Goal: Register for event/course

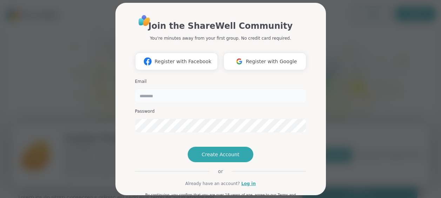
click at [181, 91] on input "email" at bounding box center [220, 96] width 171 height 14
click at [165, 94] on input "**********" at bounding box center [220, 96] width 171 height 14
type input "**********"
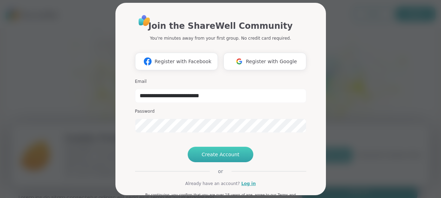
click at [207, 158] on span "Create Account" at bounding box center [221, 154] width 38 height 7
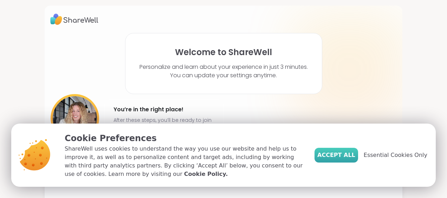
click at [332, 152] on span "Accept All" at bounding box center [336, 155] width 38 height 8
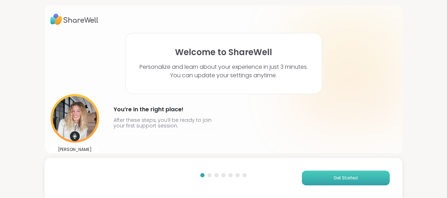
click at [343, 178] on span "Get Started" at bounding box center [345, 178] width 24 height 6
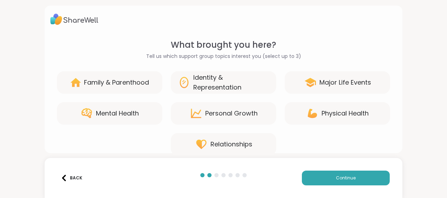
click at [200, 78] on div "Identity & Representation" at bounding box center [231, 83] width 76 height 20
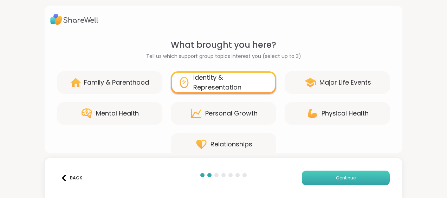
click at [329, 175] on button "Continue" at bounding box center [346, 178] width 88 height 15
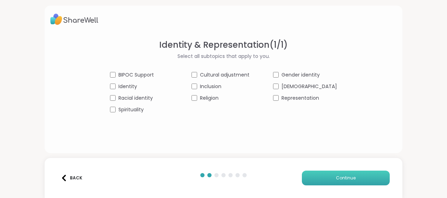
click at [316, 176] on button "Continue" at bounding box center [346, 178] width 88 height 15
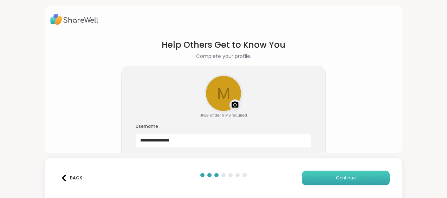
click at [321, 177] on button "Continue" at bounding box center [346, 178] width 88 height 15
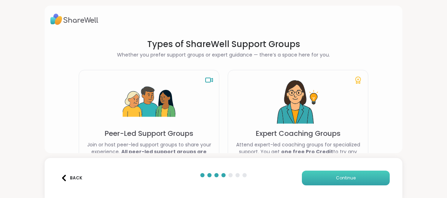
click at [321, 177] on button "Continue" at bounding box center [346, 178] width 88 height 15
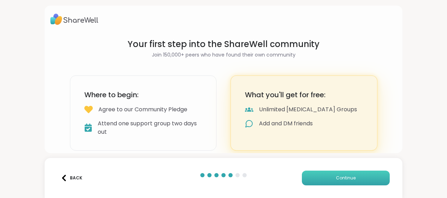
click at [321, 177] on button "Continue" at bounding box center [346, 178] width 88 height 15
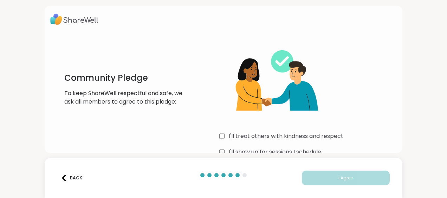
click at [223, 149] on div "I'll show up for sessions I schedule" at bounding box center [307, 152] width 177 height 8
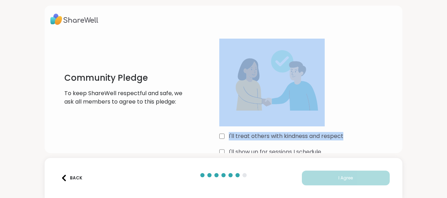
drag, startPoint x: 352, startPoint y: 106, endPoint x: 347, endPoint y: 49, distance: 56.4
click at [347, 49] on div "I'll treat others with kindness and respect I'll show up for sessions I schedul…" at bounding box center [307, 106] width 177 height 135
click at [441, 78] on html "Community Pledge To keep ShareWell respectful and safe, we ask all members to a…" at bounding box center [223, 99] width 447 height 198
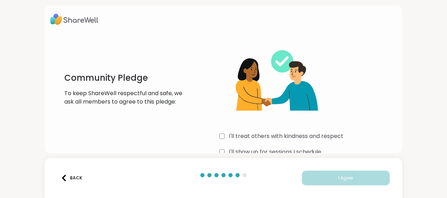
click at [123, 99] on p "To keep ShareWell respectful and safe, we ask all members to agree to this pled…" at bounding box center [123, 97] width 118 height 17
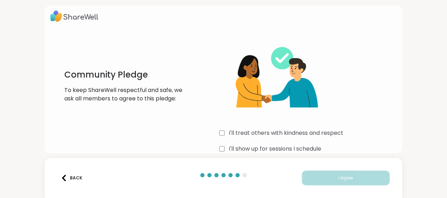
scroll to position [32, 0]
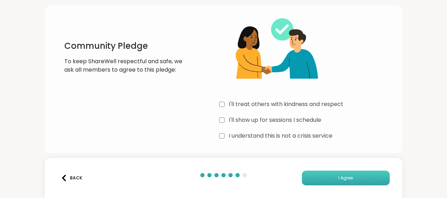
click at [329, 178] on button "I Agree" at bounding box center [346, 178] width 88 height 15
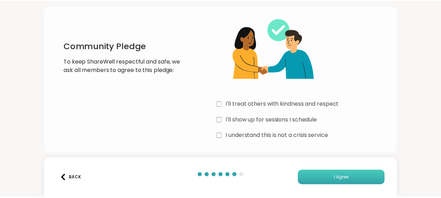
scroll to position [29, 0]
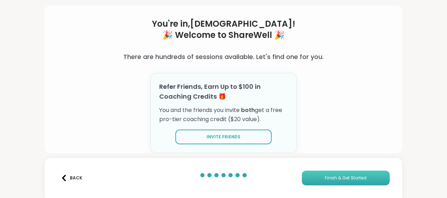
click at [329, 178] on span "Finish & Get Started" at bounding box center [345, 178] width 42 height 6
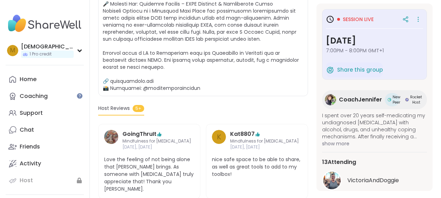
scroll to position [283, 0]
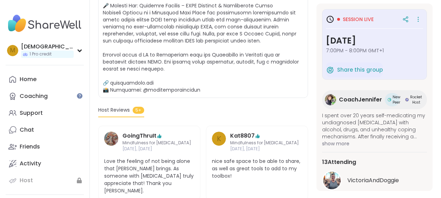
click at [343, 39] on h3 "Monday, Sep 15" at bounding box center [374, 40] width 97 height 13
click at [348, 16] on span "Session live" at bounding box center [358, 19] width 31 height 7
click at [328, 20] on icon at bounding box center [330, 19] width 8 height 8
click at [415, 21] on icon at bounding box center [418, 19] width 7 height 10
click at [358, 18] on span "Session live" at bounding box center [358, 19] width 31 height 7
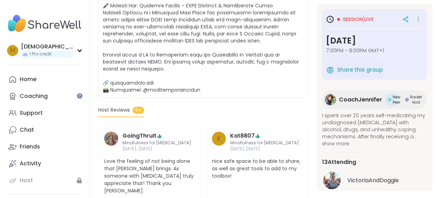
click at [358, 18] on span "Session live" at bounding box center [358, 19] width 31 height 7
click at [356, 38] on h3 "Monday, Sep 15" at bounding box center [374, 40] width 97 height 13
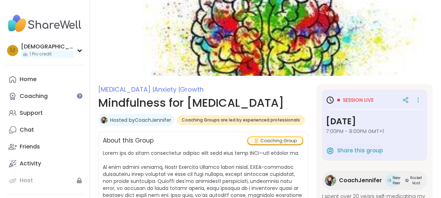
scroll to position [20, 0]
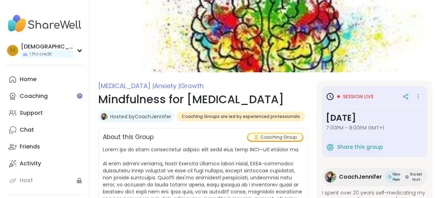
click at [345, 124] on h3 "[DATE]" at bounding box center [374, 118] width 97 height 13
click at [403, 96] on icon at bounding box center [406, 96] width 6 height 6
click at [330, 95] on icon at bounding box center [331, 96] width 2 height 3
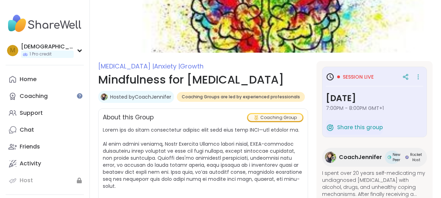
scroll to position [117, 0]
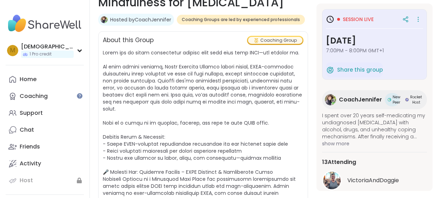
click at [326, 18] on icon at bounding box center [330, 19] width 8 height 8
click at [346, 21] on span "Session live" at bounding box center [358, 19] width 31 height 7
click at [345, 41] on h3 "[DATE]" at bounding box center [374, 40] width 97 height 13
click at [416, 17] on icon at bounding box center [418, 19] width 7 height 10
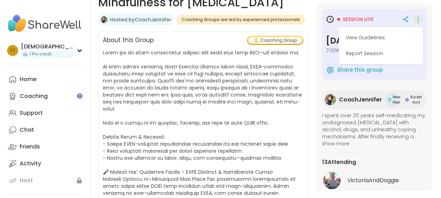
click at [223, 42] on div "About this Group Coaching Group" at bounding box center [203, 40] width 201 height 9
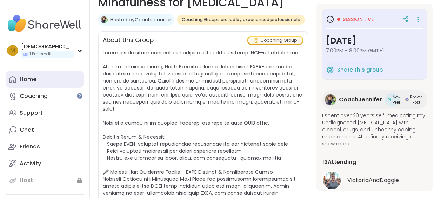
click at [37, 84] on link "Home" at bounding box center [45, 79] width 78 height 17
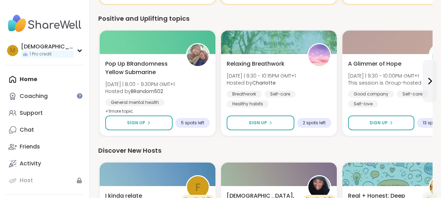
scroll to position [559, 0]
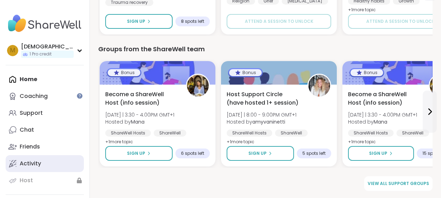
click at [34, 161] on div "Activity" at bounding box center [30, 164] width 21 height 8
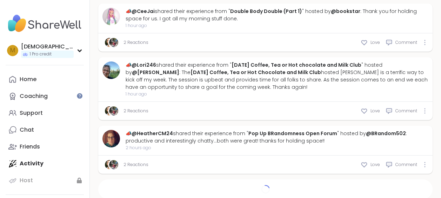
scroll to position [955, 0]
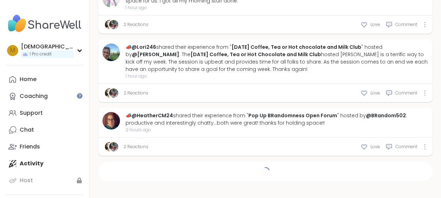
type textarea "*"
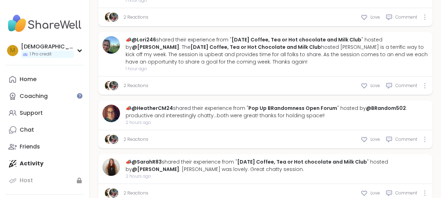
click at [21, 170] on div "Home Coaching Support Chat Friends Activity Host" at bounding box center [45, 130] width 78 height 118
click at [26, 117] on div "Support" at bounding box center [31, 113] width 23 height 8
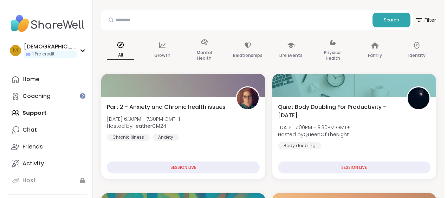
scroll to position [67, 0]
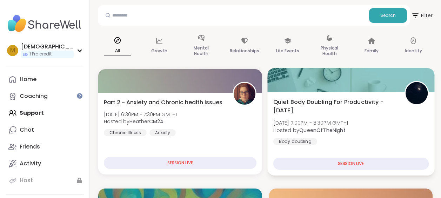
click at [311, 162] on div "SESSION LIVE" at bounding box center [351, 164] width 156 height 12
click at [350, 162] on div "SESSION LIVE" at bounding box center [351, 164] width 156 height 12
click at [339, 105] on span "Quiet Body Doubling For Productivity - Monday" at bounding box center [334, 106] width 123 height 17
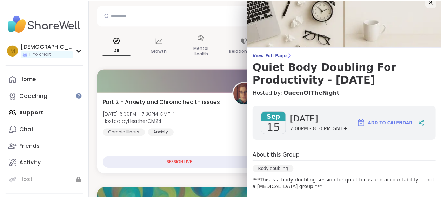
scroll to position [8, 0]
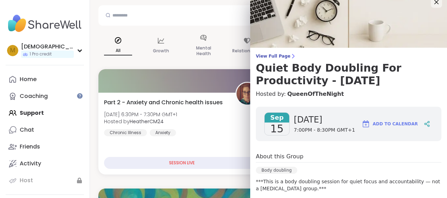
click at [272, 123] on span "15" at bounding box center [276, 129] width 13 height 13
click at [384, 123] on span "Add to Calendar" at bounding box center [394, 124] width 45 height 6
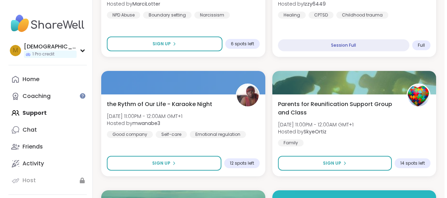
scroll to position [0, 0]
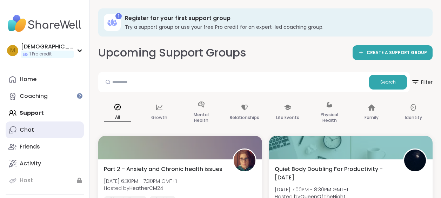
click at [34, 128] on link "Chat" at bounding box center [45, 129] width 78 height 17
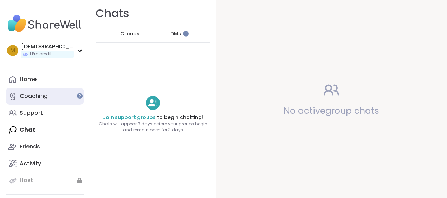
click at [31, 88] on link "Coaching" at bounding box center [45, 96] width 78 height 17
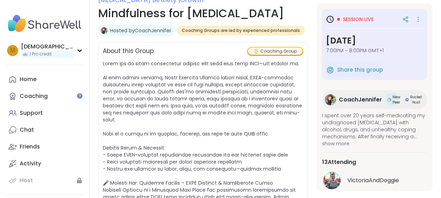
scroll to position [107, 0]
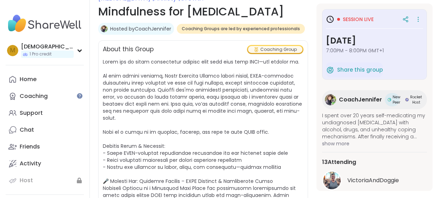
click at [146, 31] on link "Hosted by CoachJennifer" at bounding box center [140, 28] width 61 height 7
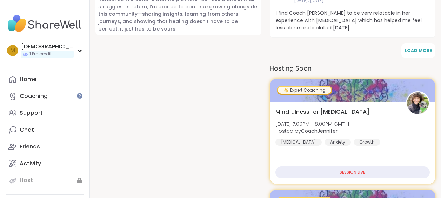
scroll to position [457, 0]
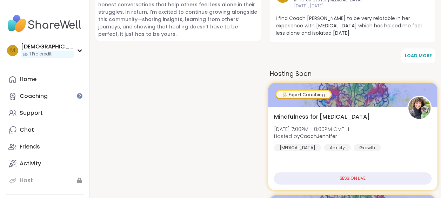
click at [348, 176] on div "SESSION LIVE" at bounding box center [353, 178] width 158 height 12
click at [343, 180] on div "SESSION LIVE" at bounding box center [353, 178] width 158 height 12
click at [301, 94] on div "Expert Coaching" at bounding box center [303, 94] width 54 height 7
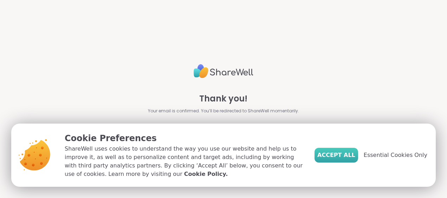
click at [335, 152] on span "Accept All" at bounding box center [336, 155] width 38 height 8
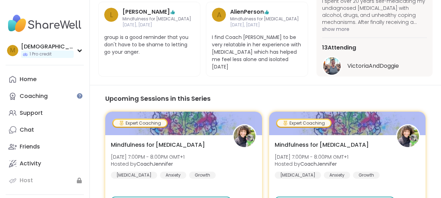
scroll to position [576, 0]
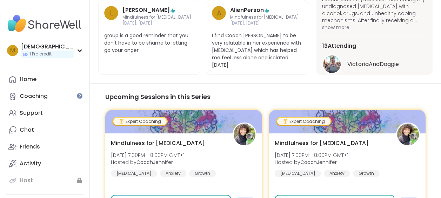
click at [371, 60] on span "VictoriaAndDoggie" at bounding box center [374, 64] width 52 height 8
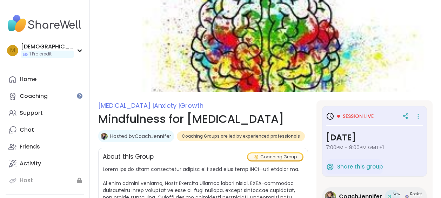
click at [357, 114] on span "Session live" at bounding box center [358, 116] width 31 height 7
click at [415, 115] on icon at bounding box center [418, 116] width 7 height 10
click at [328, 117] on icon at bounding box center [330, 116] width 8 height 8
